Goal: Task Accomplishment & Management: Complete application form

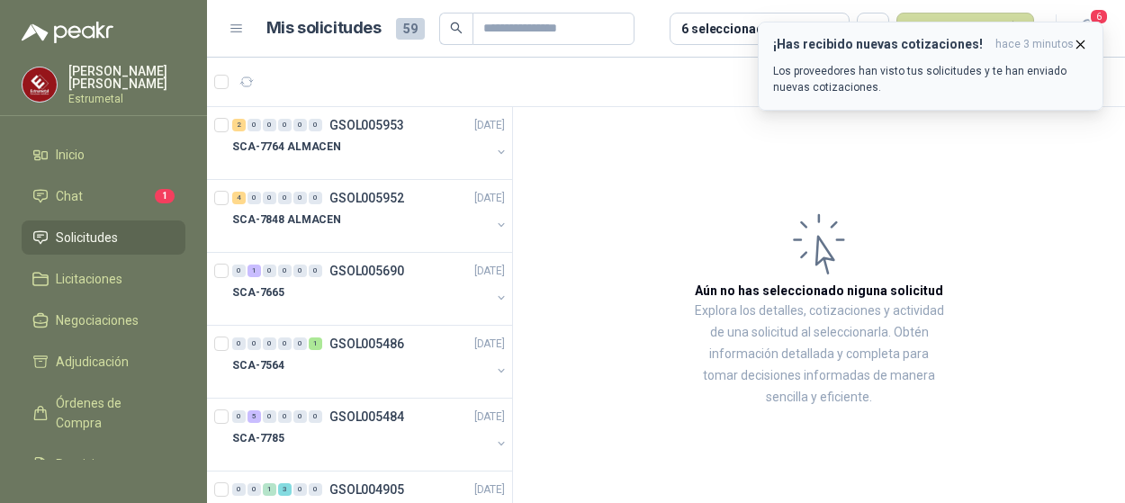
click at [949, 23] on button "¡Has recibido nuevas cotizaciones! hace 3 minutos Los proveedores han visto tus…" at bounding box center [931, 66] width 346 height 89
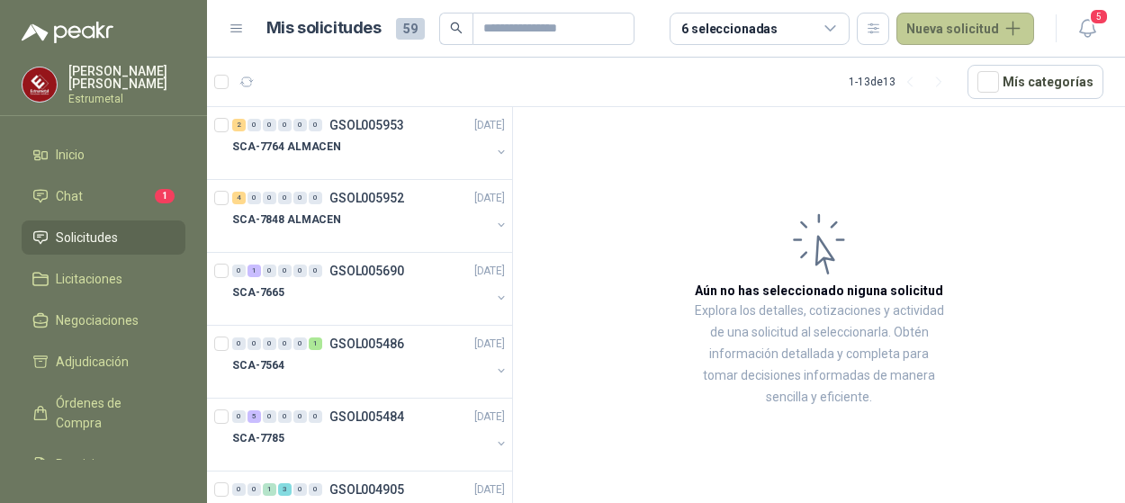
click at [1013, 29] on button "Nueva solicitud" at bounding box center [965, 29] width 138 height 32
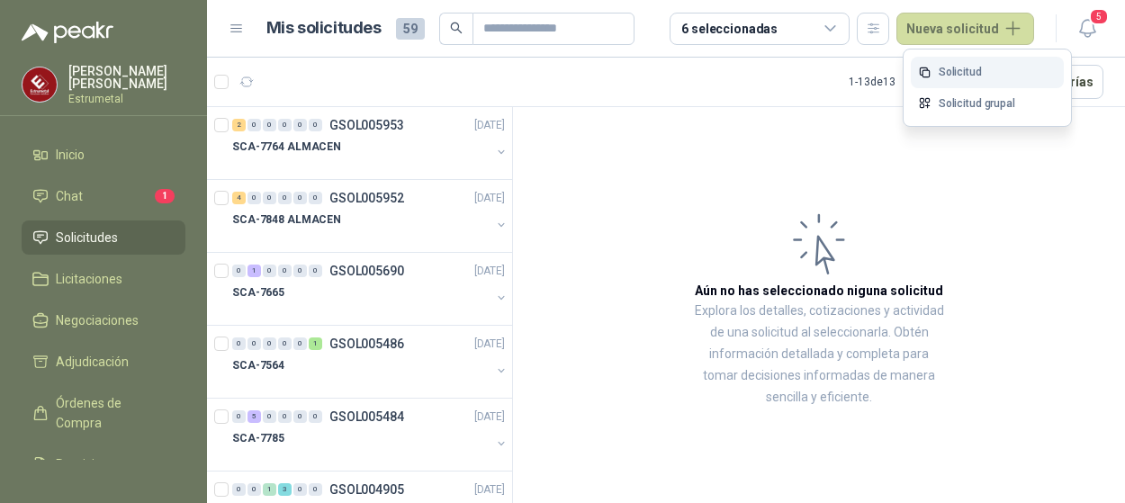
click at [956, 73] on link "Solicitud" at bounding box center [987, 72] width 153 height 31
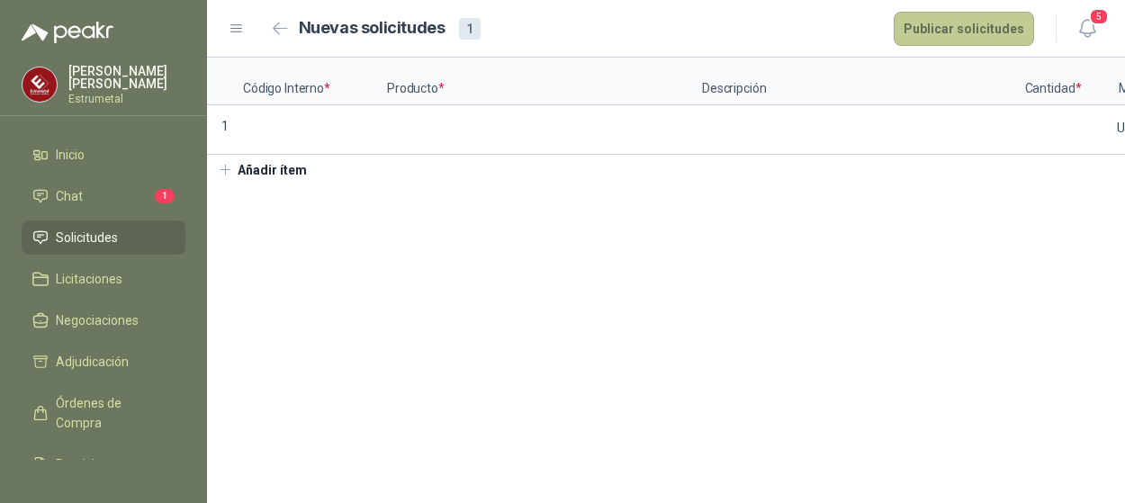
click at [1015, 24] on button "Publicar solicitudes" at bounding box center [964, 29] width 140 height 34
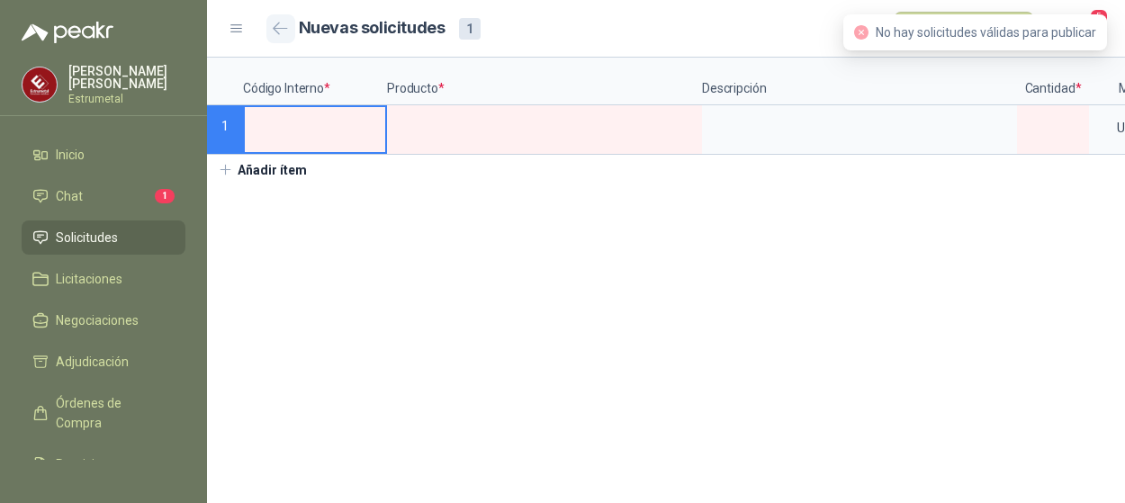
click at [278, 26] on icon "button" at bounding box center [280, 28] width 15 height 13
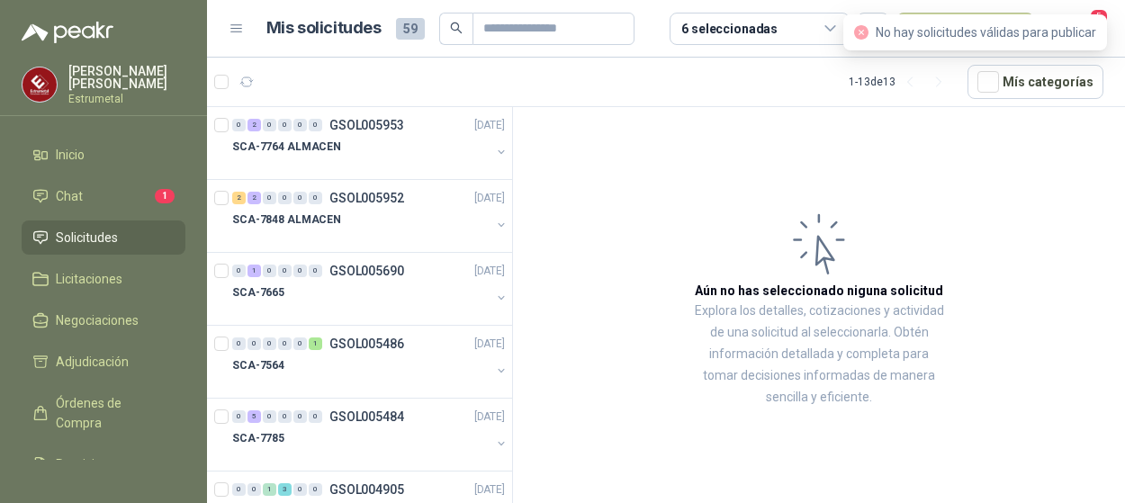
click at [913, 137] on article "Aún no has seleccionado niguna solicitud Explora los detalles, cotizaciones y a…" at bounding box center [819, 308] width 612 height 402
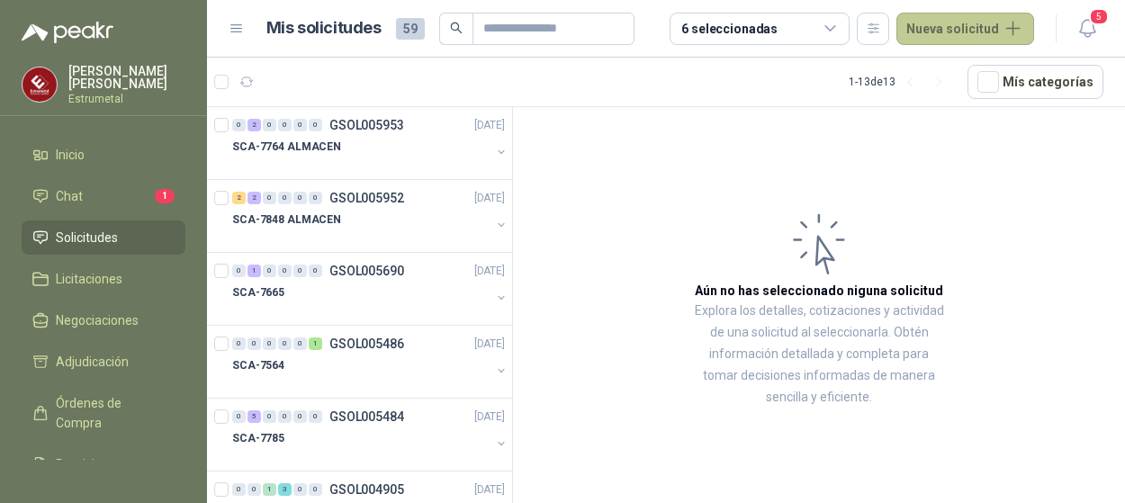
click at [1015, 25] on button "Nueva solicitud" at bounding box center [965, 29] width 138 height 32
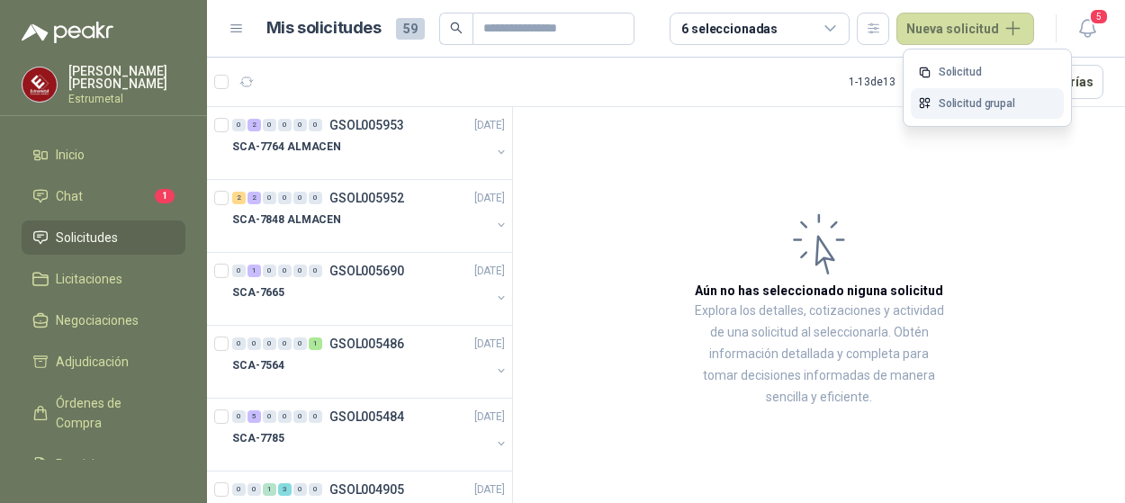
click at [966, 100] on link "Solicitud grupal" at bounding box center [987, 103] width 153 height 31
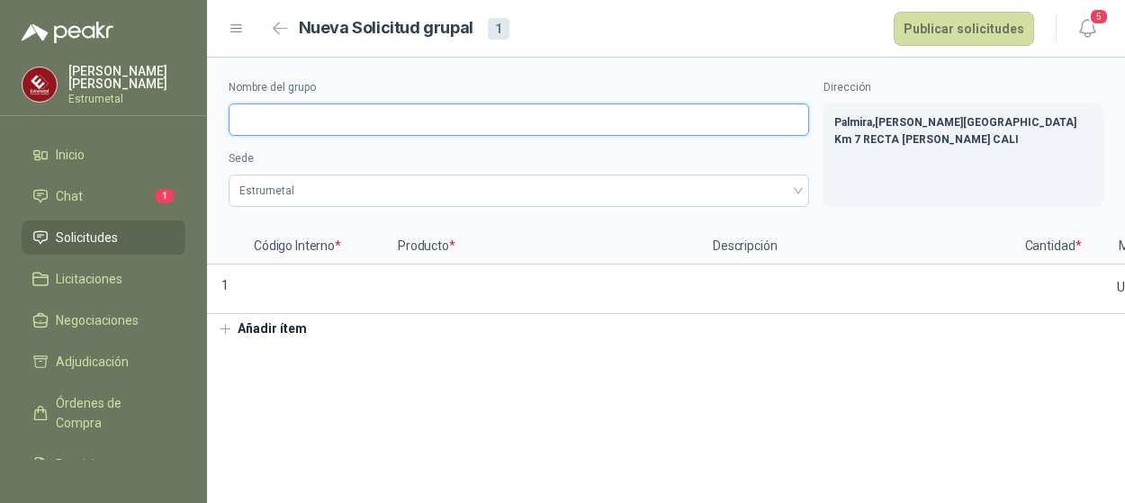
click at [306, 117] on input "Nombre del grupo" at bounding box center [519, 119] width 580 height 32
type input "**********"
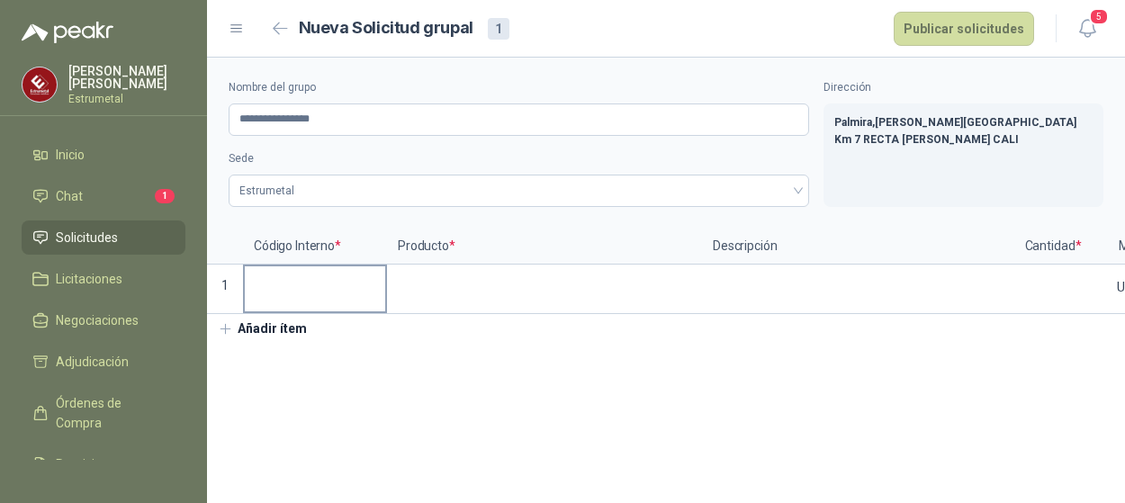
click at [290, 276] on input at bounding box center [315, 283] width 140 height 35
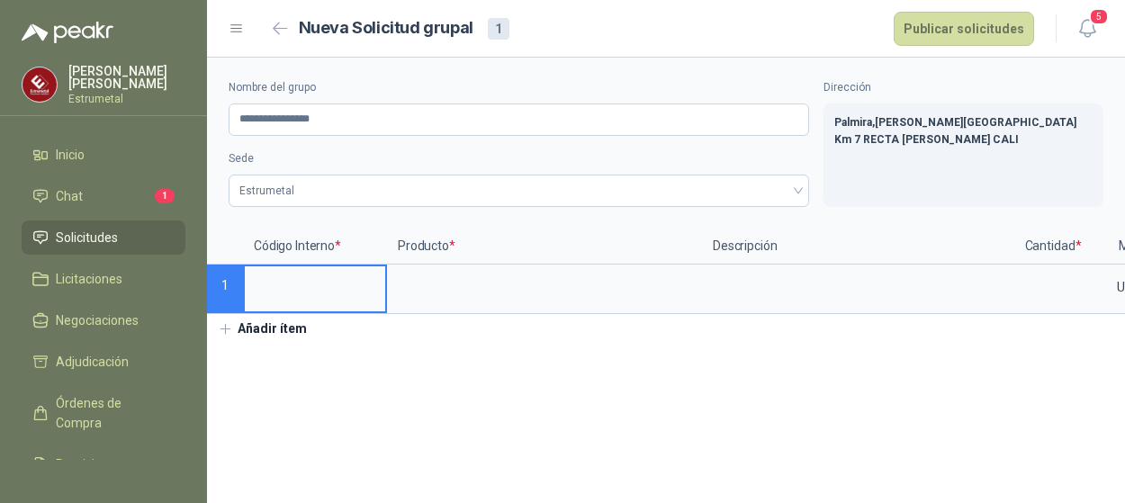
click at [269, 287] on input at bounding box center [315, 283] width 140 height 35
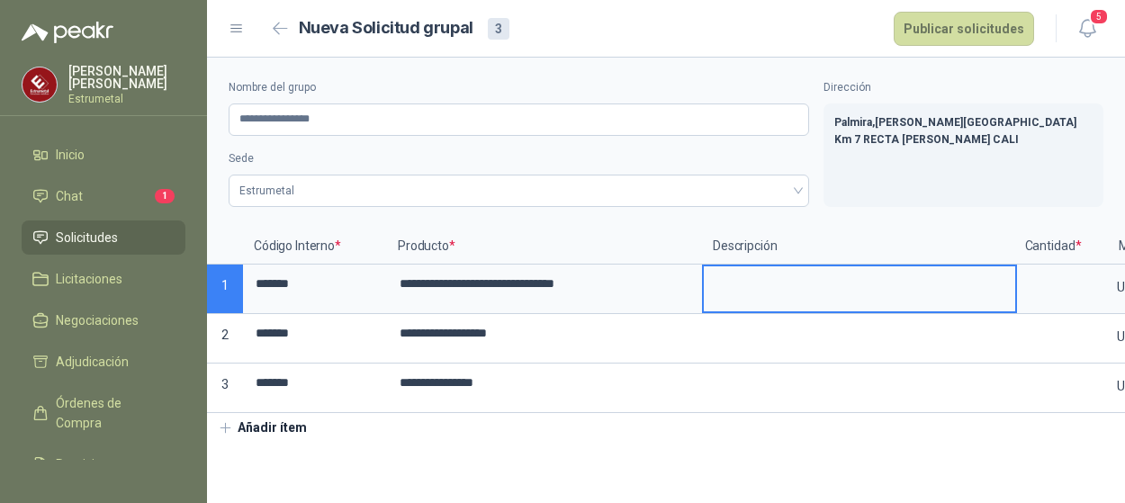
click at [734, 285] on textarea at bounding box center [859, 286] width 311 height 41
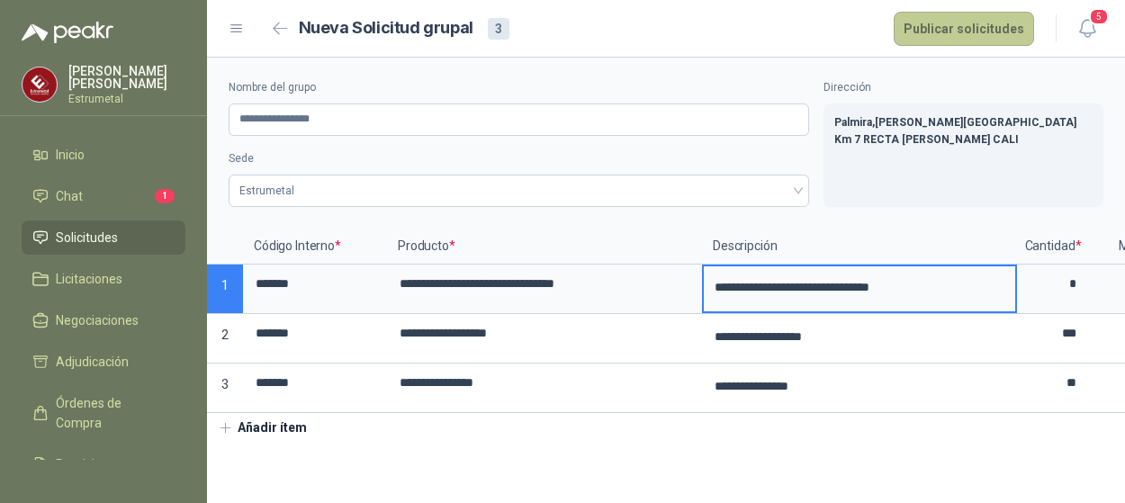
click at [967, 22] on button "Publicar solicitudes" at bounding box center [964, 29] width 140 height 34
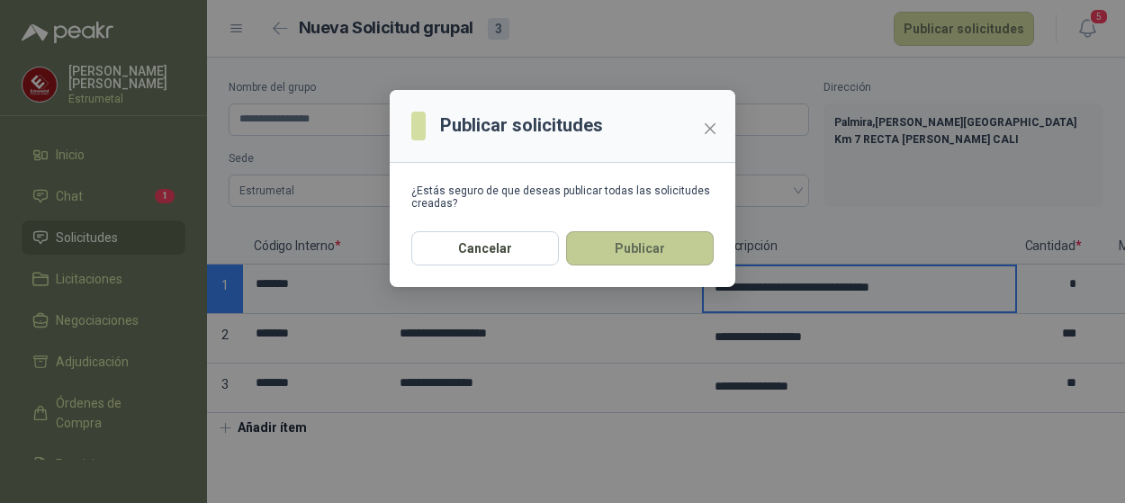
click at [601, 254] on button "Publicar" at bounding box center [640, 248] width 148 height 34
